Goal: Task Accomplishment & Management: Use online tool/utility

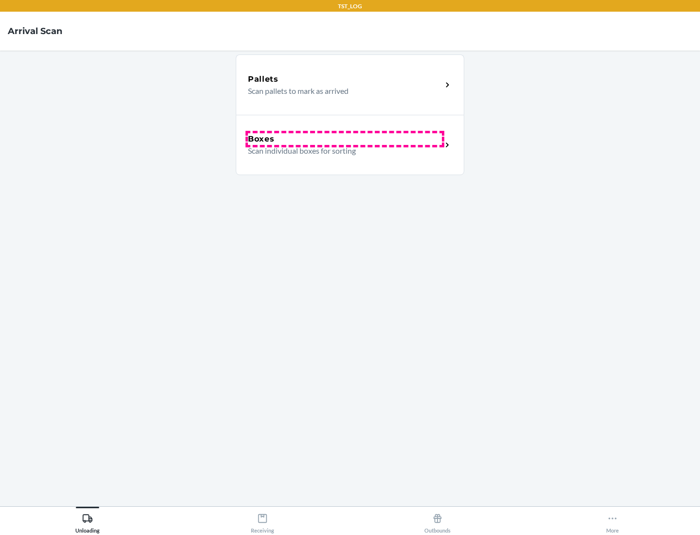
click at [345, 139] on div "Boxes" at bounding box center [345, 139] width 194 height 12
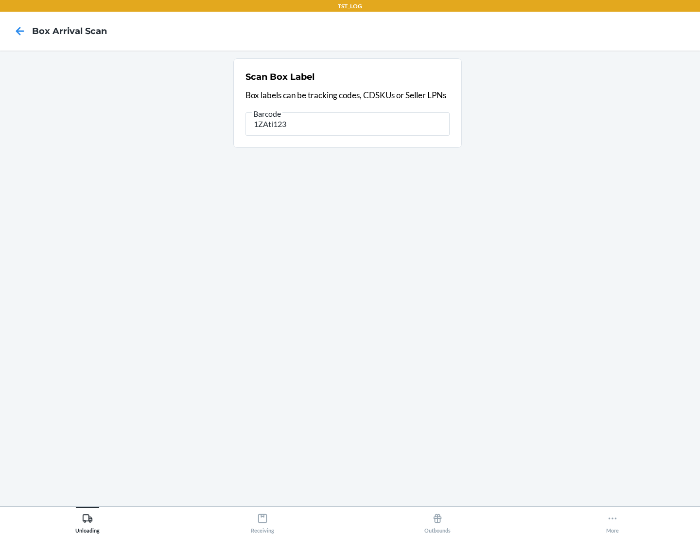
type input "1ZAti123"
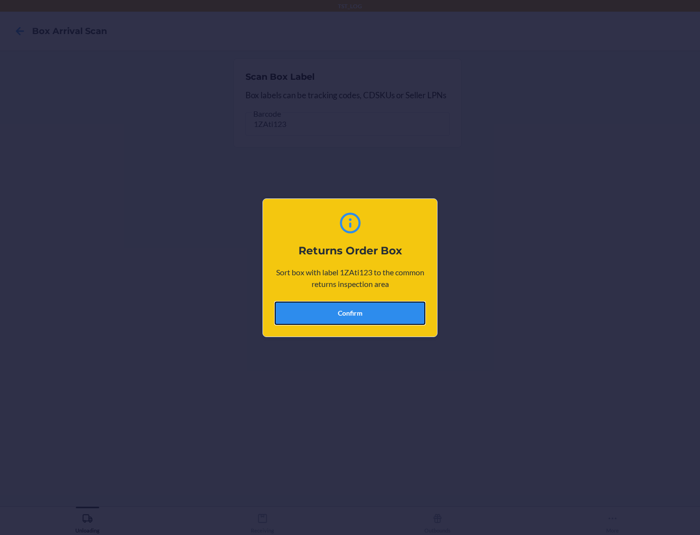
click at [350, 313] on button "Confirm" at bounding box center [350, 312] width 151 height 23
